Goal: Task Accomplishment & Management: Manage account settings

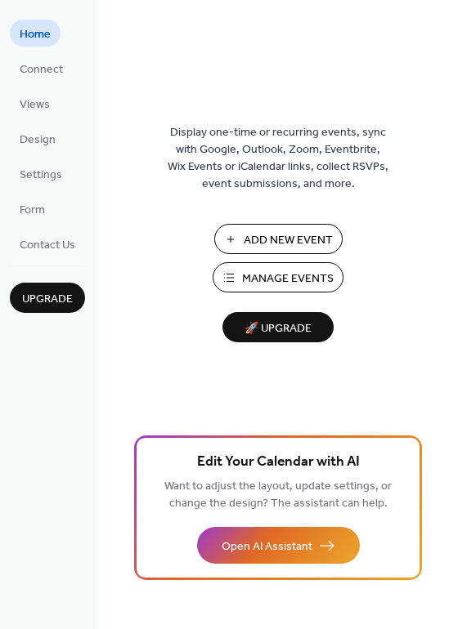
click at [245, 265] on button "Manage Events" at bounding box center [277, 277] width 131 height 30
click at [284, 275] on span "Manage Events" at bounding box center [288, 278] width 92 height 17
click at [44, 74] on span "Connect" at bounding box center [41, 69] width 43 height 17
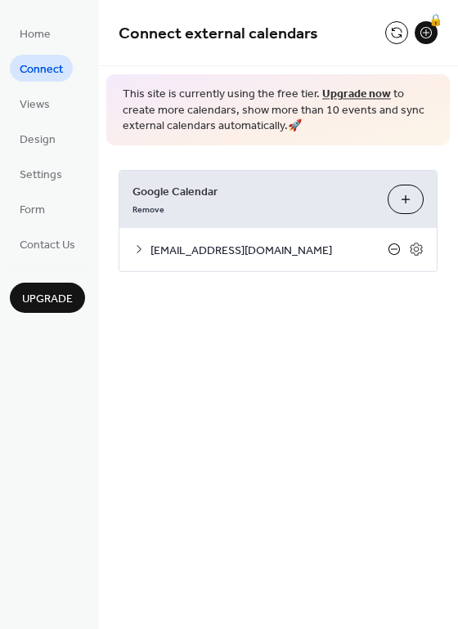
click at [394, 250] on icon at bounding box center [393, 249] width 13 height 13
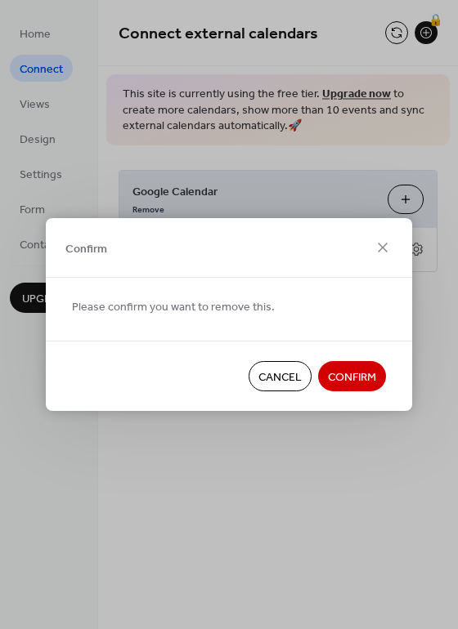
click at [424, 258] on div "Confirm Please confirm you want to remove this. Cancel Confirm" at bounding box center [229, 314] width 458 height 629
click at [386, 245] on icon at bounding box center [383, 248] width 20 height 20
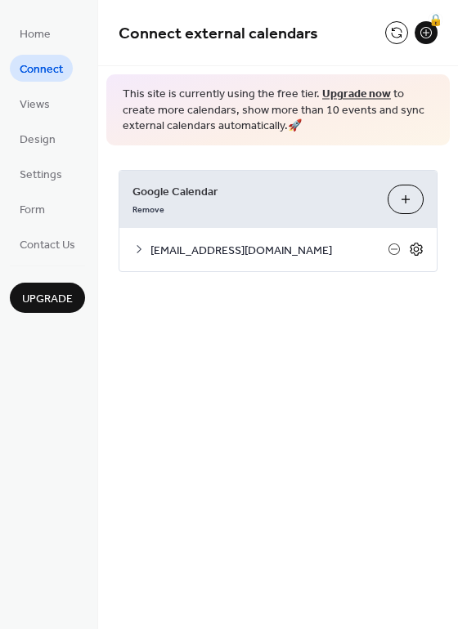
click at [414, 248] on icon at bounding box center [417, 250] width 6 height 6
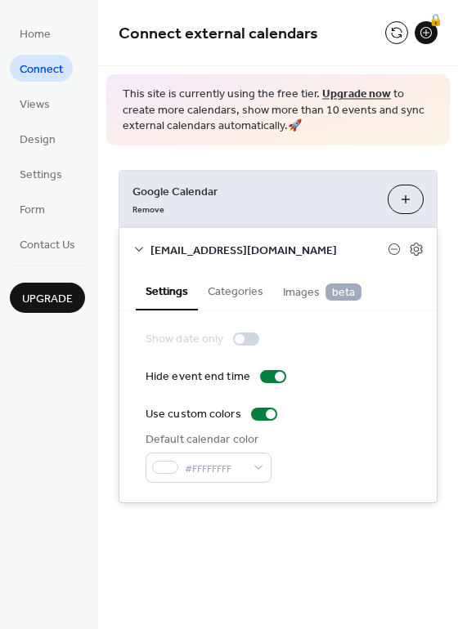
click at [244, 288] on button "Categories" at bounding box center [235, 290] width 75 height 38
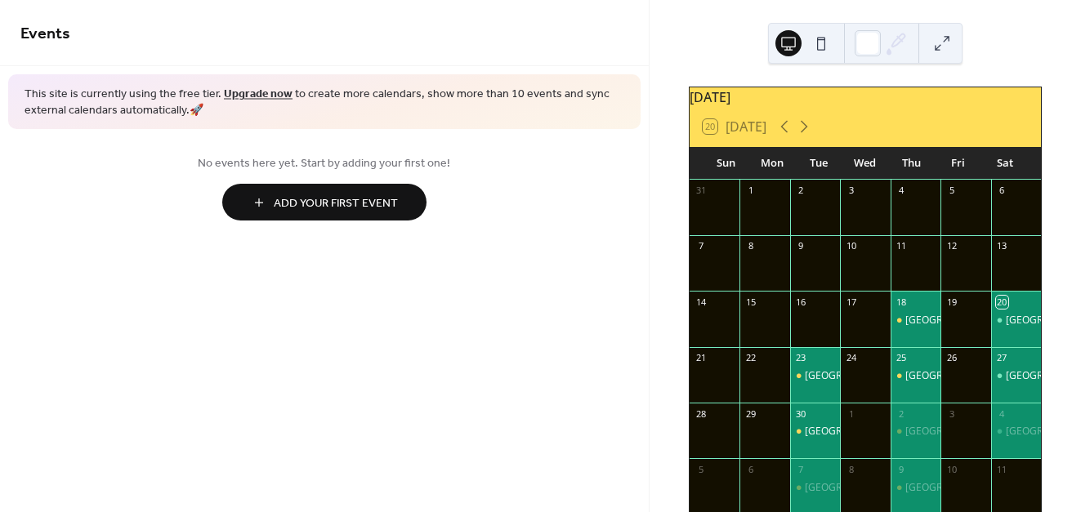
click at [991, 328] on div "Zumba Preston Park" at bounding box center [1016, 321] width 50 height 14
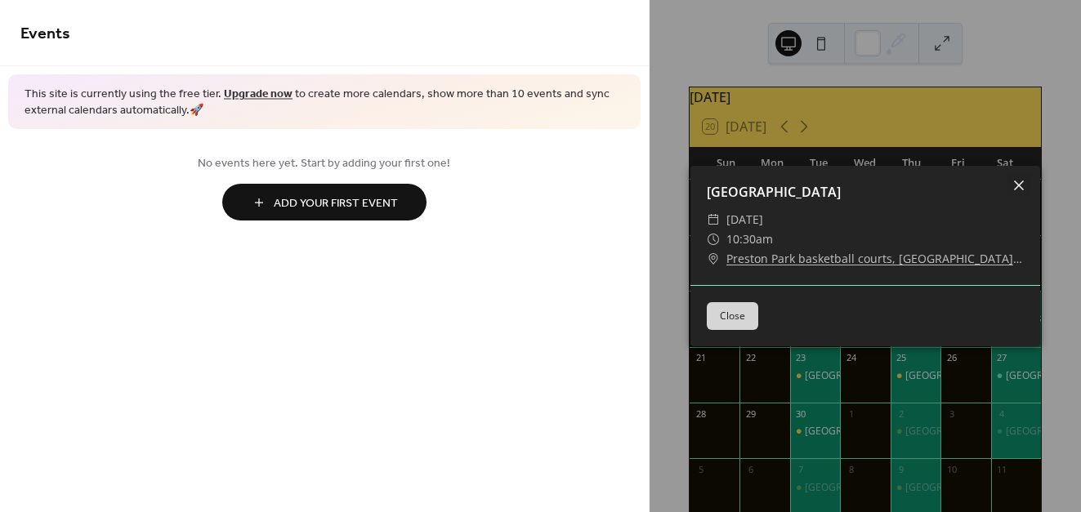
click at [1016, 190] on icon at bounding box center [1019, 186] width 10 height 10
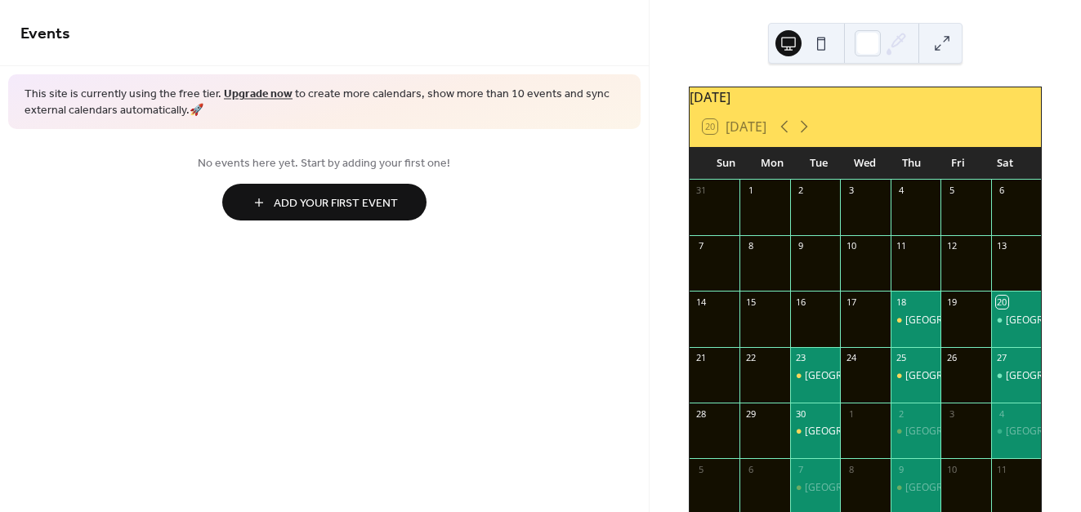
click at [1000, 313] on div "20" at bounding box center [1016, 302] width 50 height 22
click at [991, 303] on div "20" at bounding box center [1016, 302] width 50 height 22
click at [996, 308] on div "20" at bounding box center [1002, 302] width 12 height 12
click at [1015, 339] on div "[GEOGRAPHIC_DATA]" at bounding box center [1016, 328] width 50 height 28
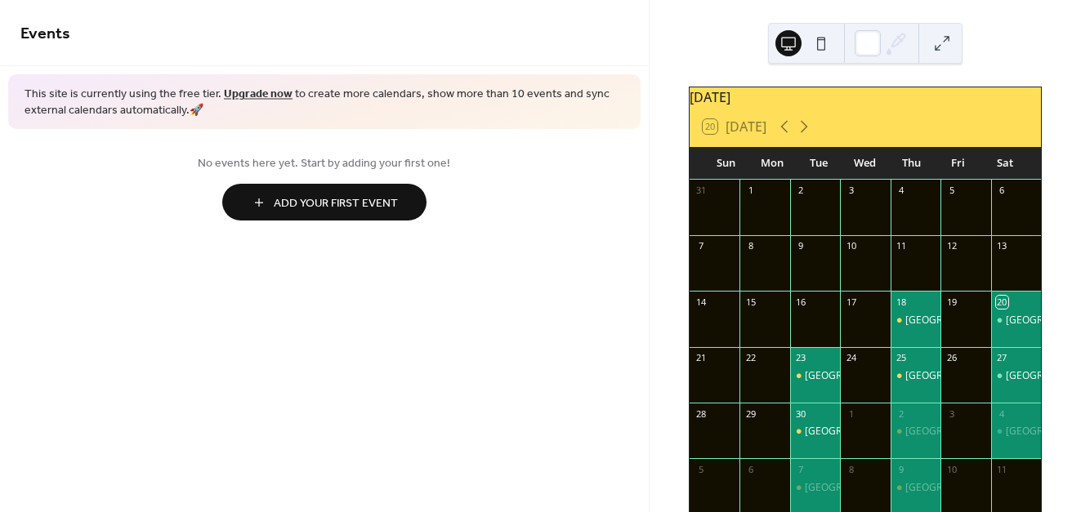
scroll to position [88, 0]
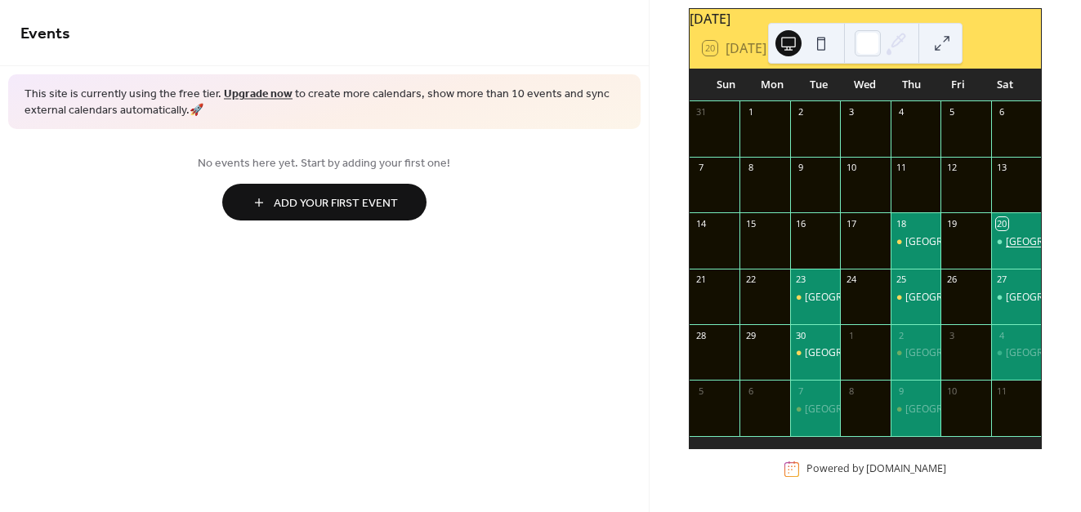
click at [1006, 243] on div "[GEOGRAPHIC_DATA]" at bounding box center [1055, 242] width 99 height 14
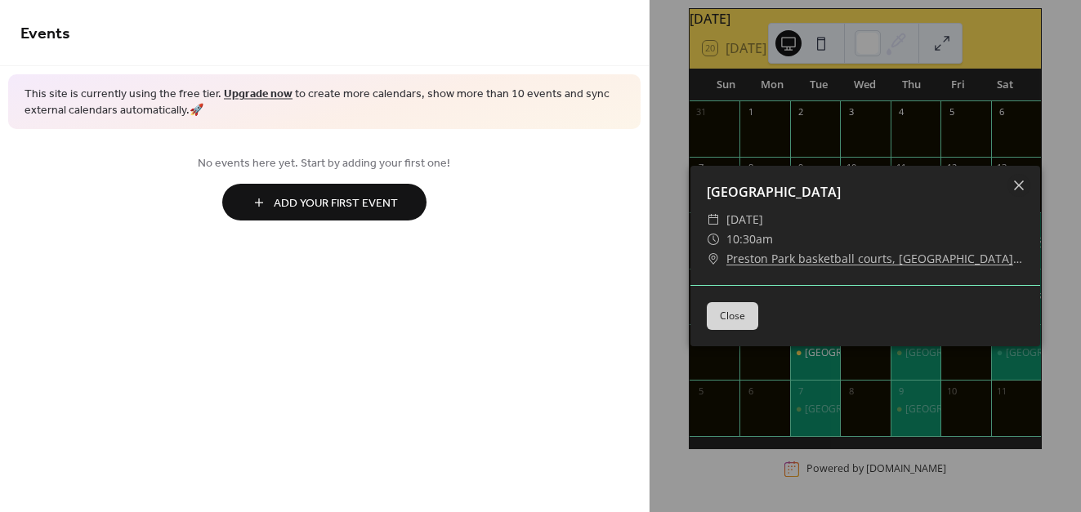
click at [1005, 243] on div "​ 10:30am" at bounding box center [865, 240] width 317 height 20
click at [823, 237] on div "​ 10:30am" at bounding box center [865, 240] width 317 height 20
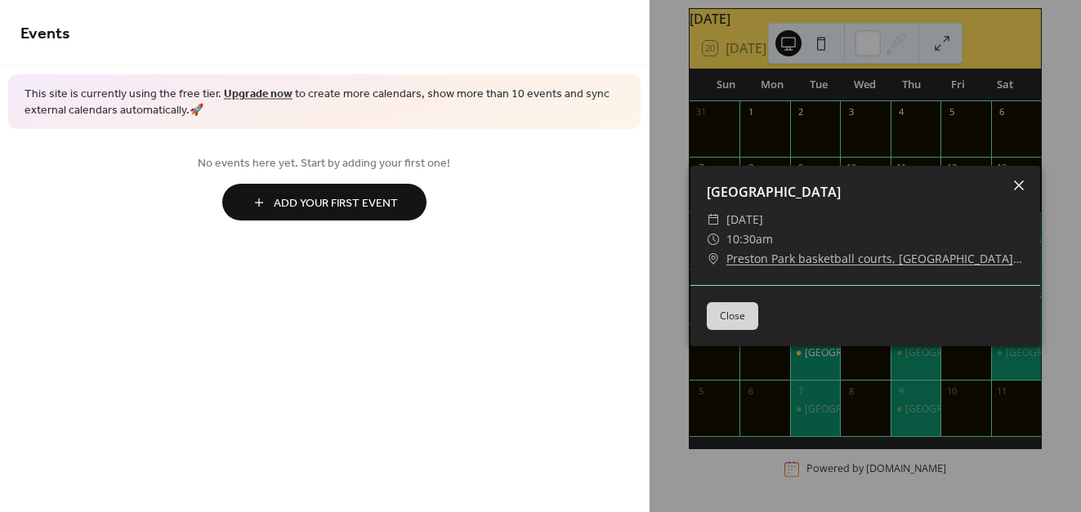
click at [1017, 186] on icon at bounding box center [1019, 186] width 20 height 20
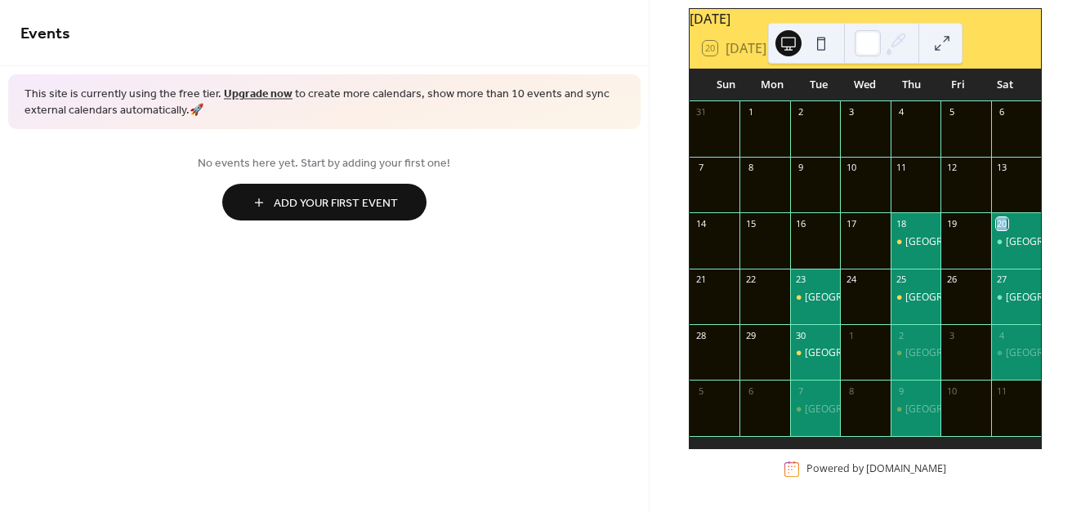
click at [790, 42] on button at bounding box center [789, 43] width 26 height 26
click at [942, 47] on button at bounding box center [942, 43] width 26 height 26
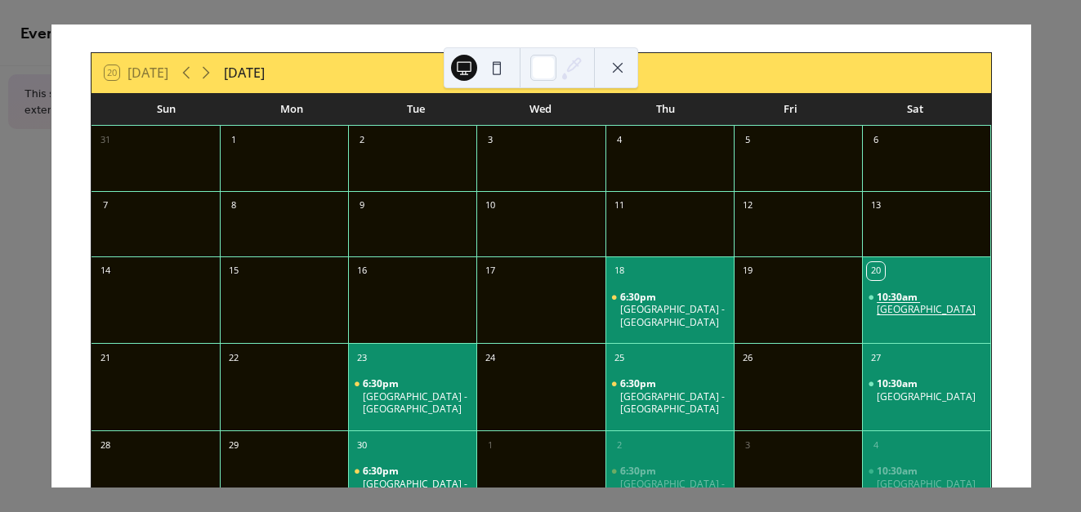
click at [877, 293] on span "10:30am" at bounding box center [898, 297] width 43 height 13
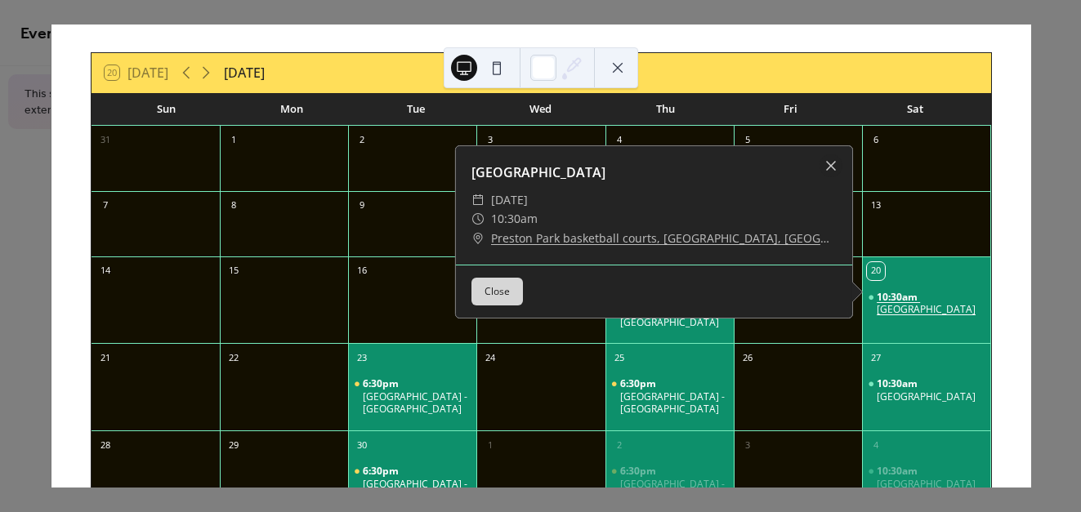
click at [877, 293] on span "10:30am" at bounding box center [898, 297] width 43 height 13
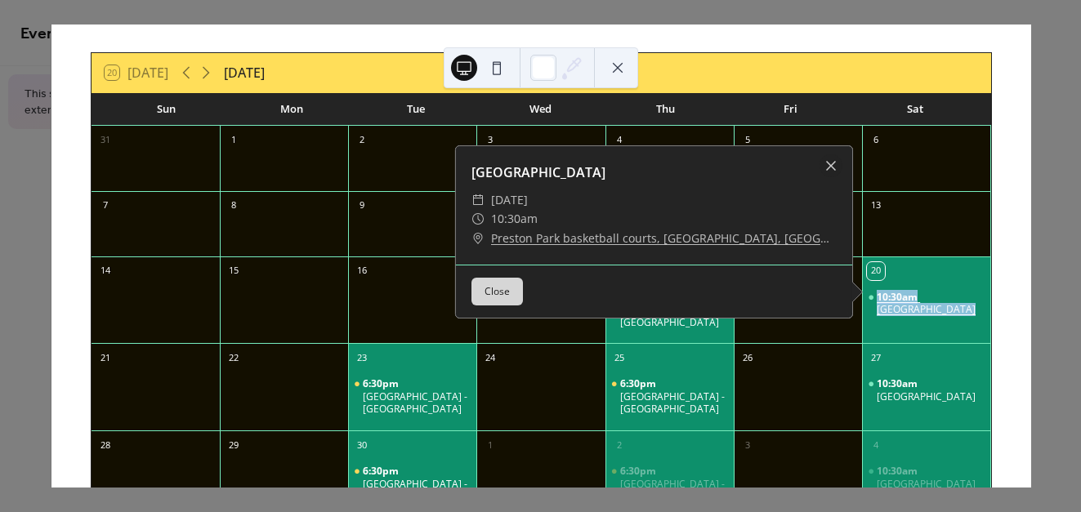
click at [877, 293] on span "10:30am" at bounding box center [898, 297] width 43 height 13
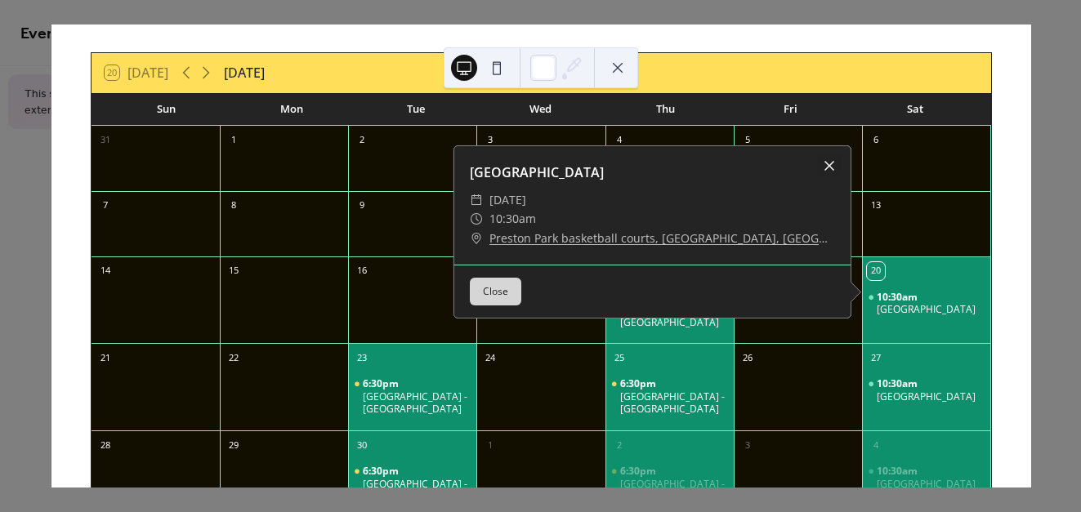
click at [820, 165] on div at bounding box center [829, 165] width 23 height 23
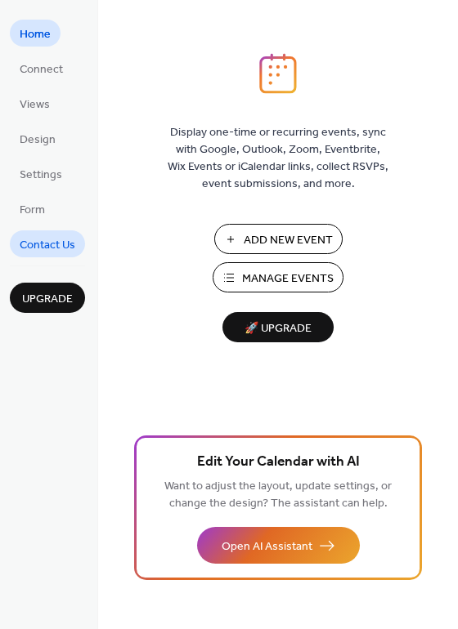
click at [39, 239] on span "Contact Us" at bounding box center [48, 245] width 56 height 17
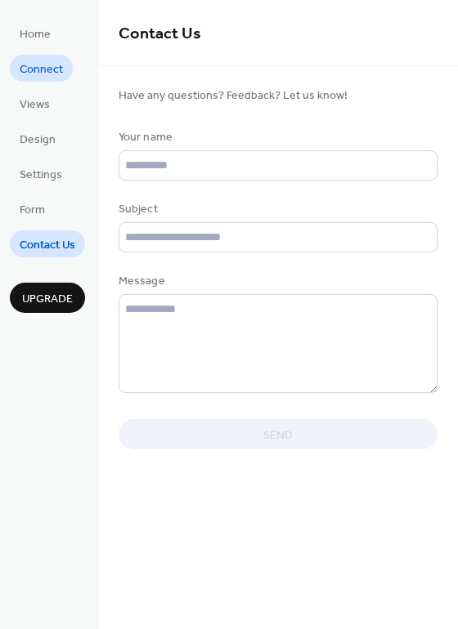
click at [54, 69] on span "Connect" at bounding box center [41, 69] width 43 height 17
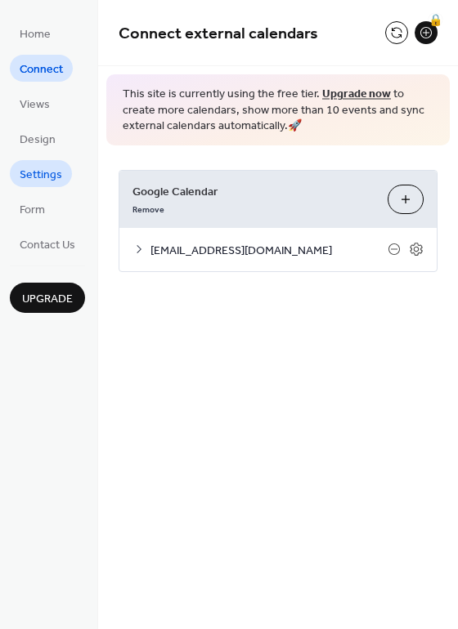
click at [39, 170] on span "Settings" at bounding box center [41, 175] width 42 height 17
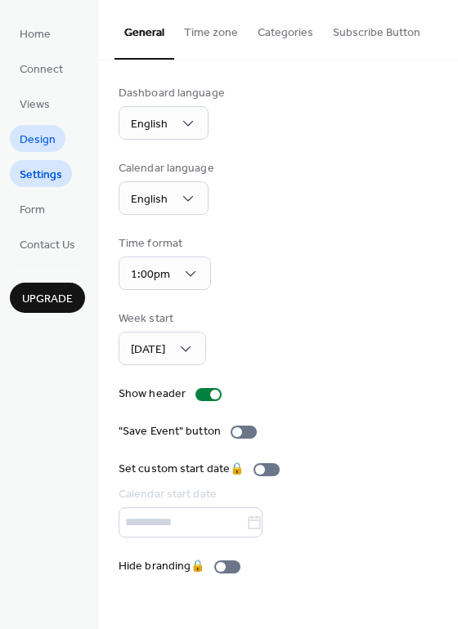
click at [60, 132] on link "Design" at bounding box center [38, 138] width 56 height 27
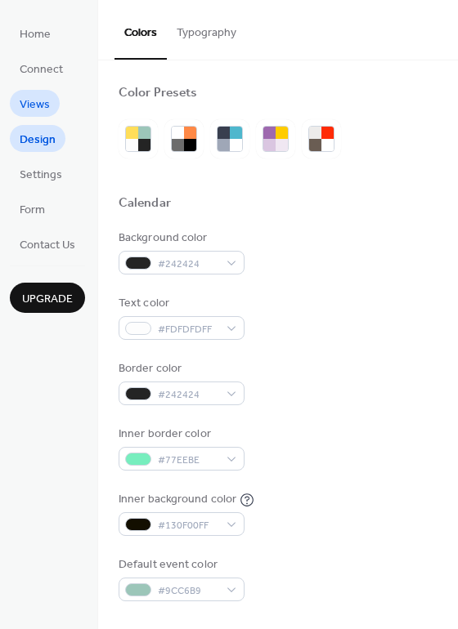
click at [42, 101] on span "Views" at bounding box center [35, 104] width 30 height 17
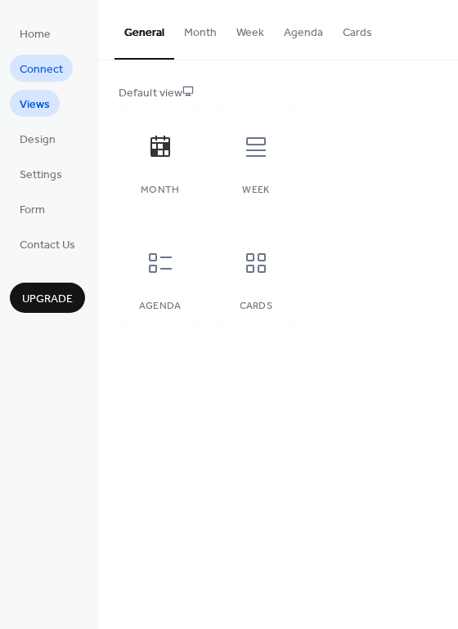
click at [42, 69] on span "Connect" at bounding box center [41, 69] width 43 height 17
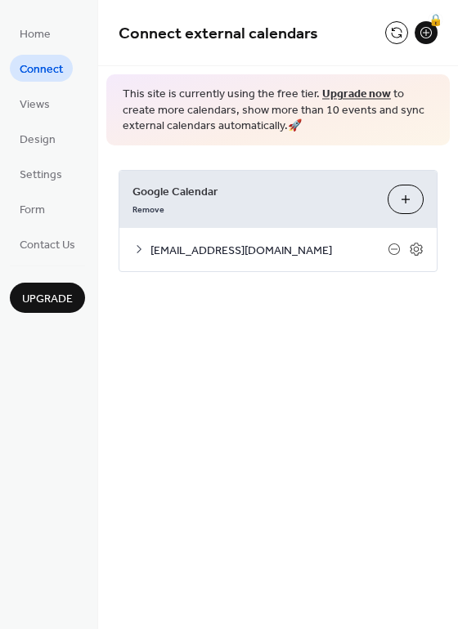
click at [401, 208] on button "Choose Calendars" at bounding box center [405, 199] width 36 height 29
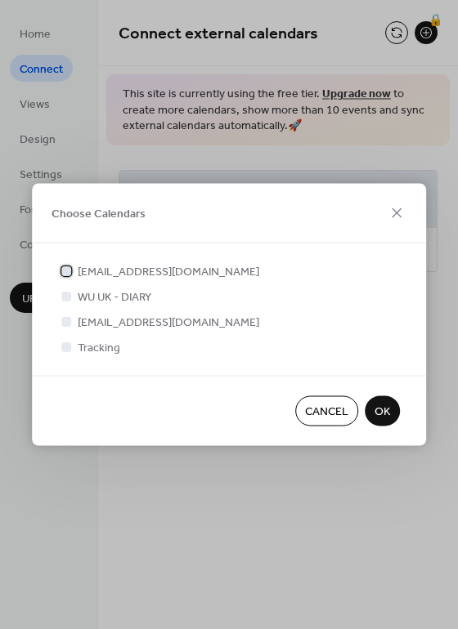
click at [66, 268] on icon at bounding box center [66, 270] width 7 height 7
click at [385, 414] on span "OK" at bounding box center [382, 412] width 16 height 17
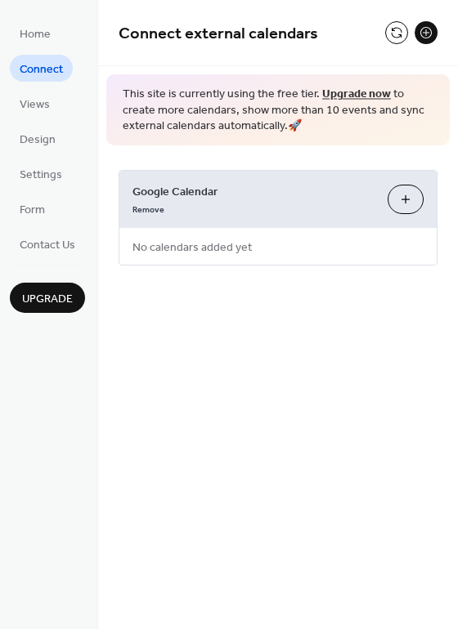
click at [396, 206] on button "Choose Calendars" at bounding box center [405, 199] width 36 height 29
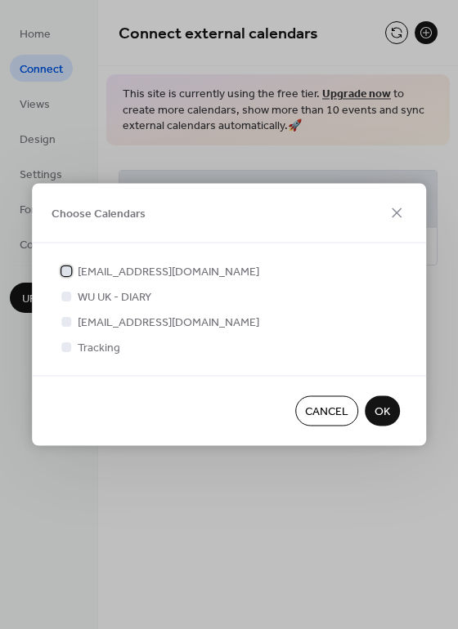
click at [71, 270] on div at bounding box center [66, 270] width 16 height 16
click at [384, 411] on span "OK" at bounding box center [382, 412] width 16 height 17
